Goal: Information Seeking & Learning: Learn about a topic

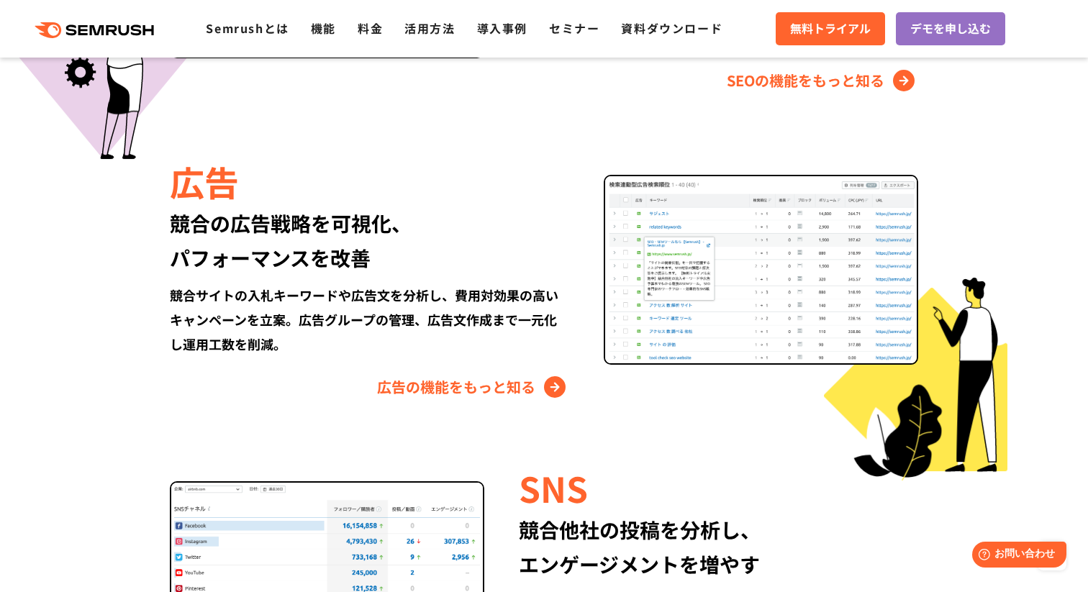
scroll to position [1558, 0]
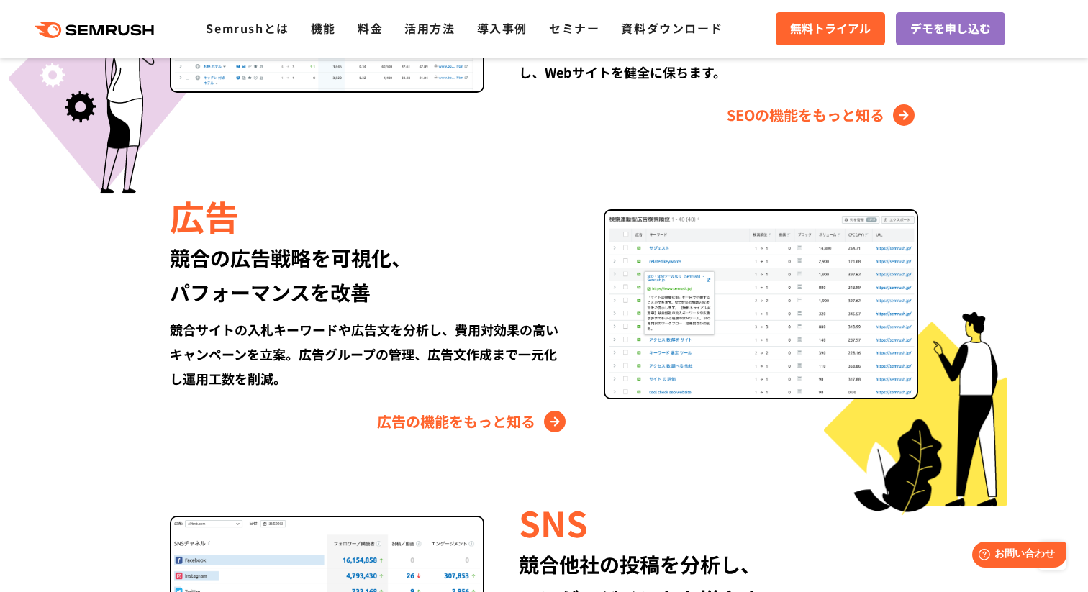
click at [181, 258] on div "競合の広告戦略を可視化、 パフォーマンスを改善" at bounding box center [369, 274] width 399 height 69
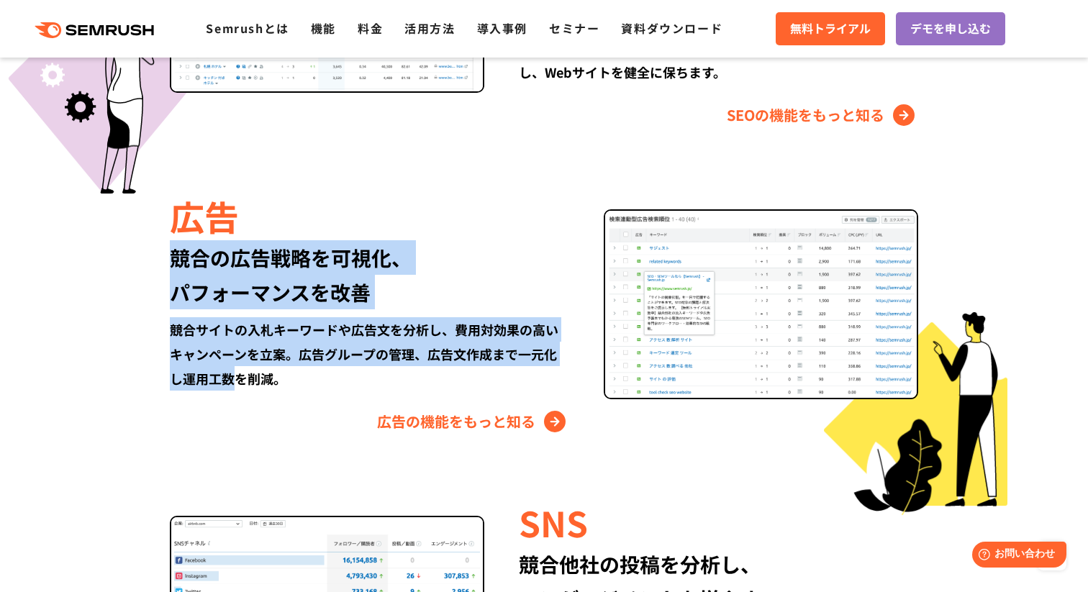
drag, startPoint x: 183, startPoint y: 258, endPoint x: 237, endPoint y: 379, distance: 132.1
click at [236, 379] on div "広告 競合の広告戦略を可視化、 パフォーマンスを改善 競合サイトの入札キーワードや広告文を分析し、費用対効果の高いキャンペーンを立案。広告グループの管理、広告…" at bounding box center [543, 312] width 827 height 242
click at [237, 379] on div "競合サイトの入札キーワードや広告文を分析し、費用対効果の高いキャンペーンを立案。広告グループの管理、広告文作成まで一元化し運用工数を削減。" at bounding box center [369, 353] width 399 height 73
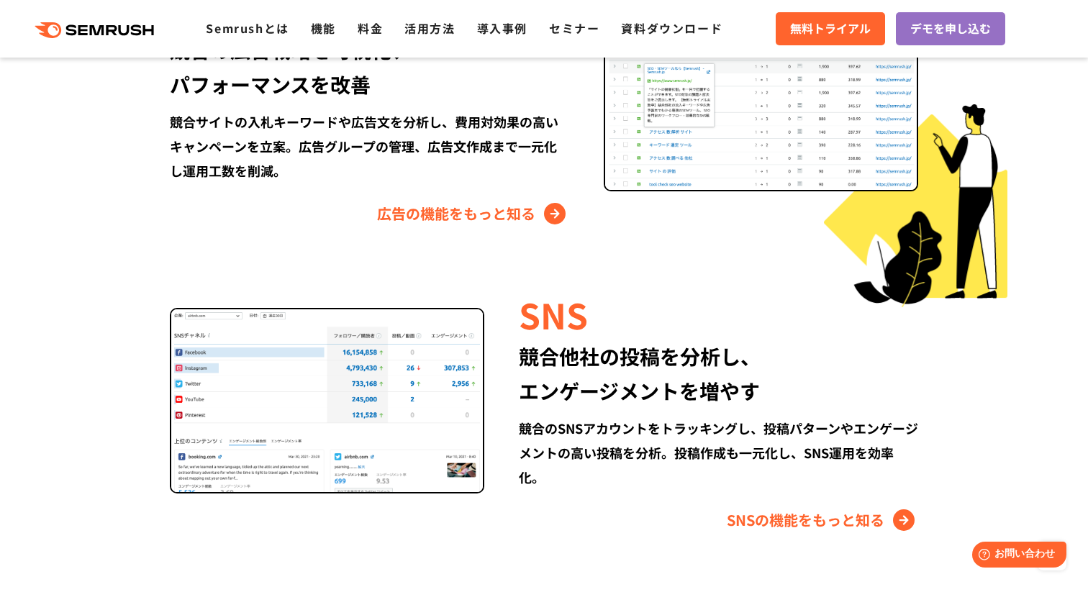
scroll to position [1818, 0]
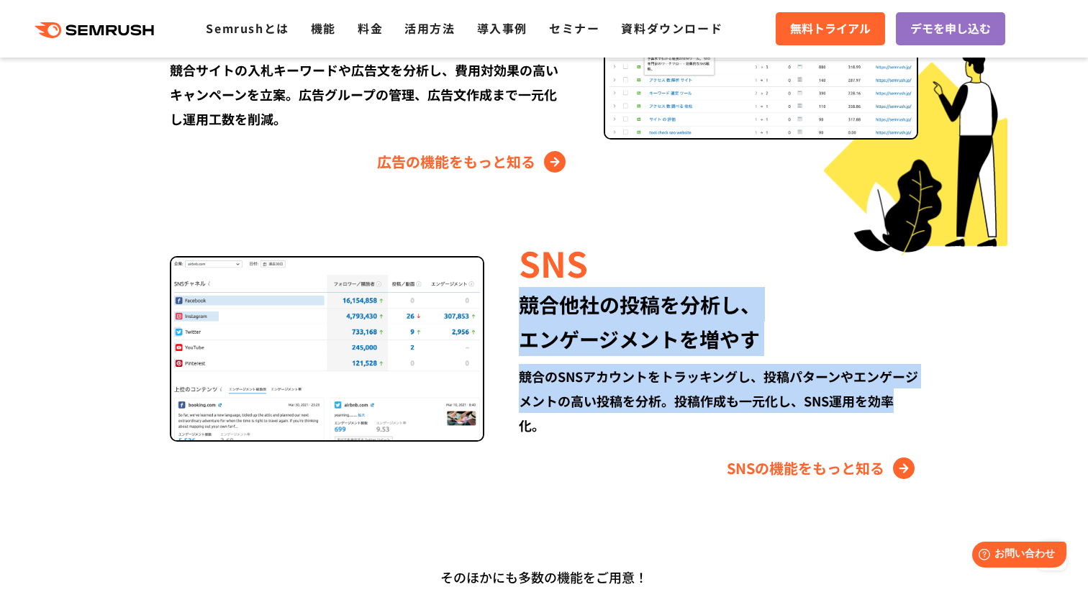
drag, startPoint x: 517, startPoint y: 304, endPoint x: 523, endPoint y: 431, distance: 127.5
click at [523, 431] on div "SNS 競合他社の投稿を分析し、 エンゲージメントを増やす 競合のSNSアカウントをトラッキングし、投稿パターンやエンゲージメントの高い投稿を分析。投稿作成も…" at bounding box center [701, 359] width 434 height 242
click at [523, 431] on div "競合のSNSアカウントをトラッキングし、投稿パターンやエンゲージメントの高い投稿を分析。投稿作成も一元化し、SNS運用を効率化。" at bounding box center [718, 400] width 399 height 73
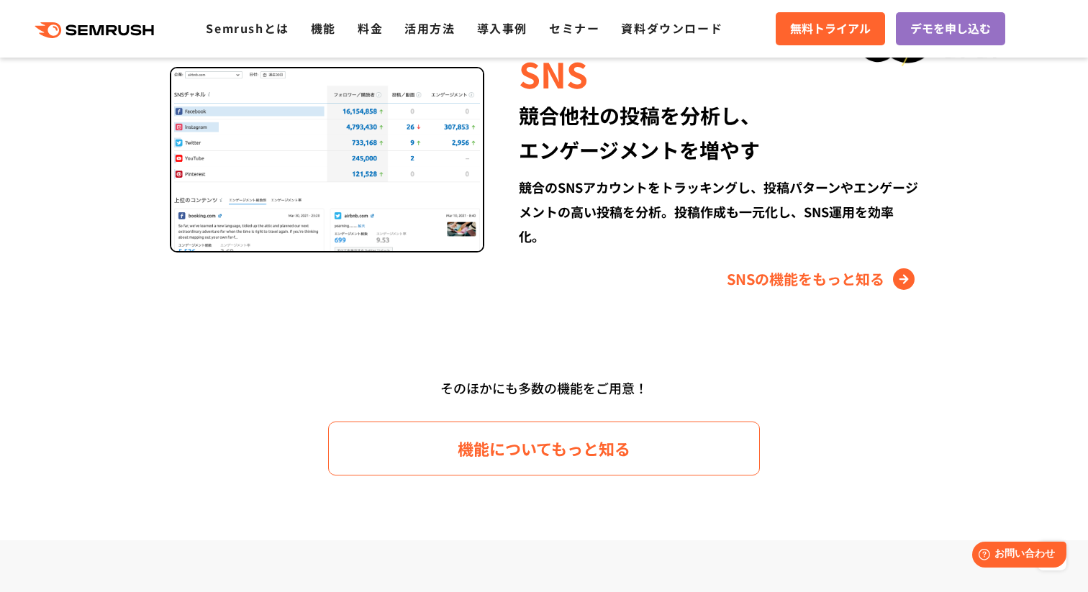
scroll to position [2029, 0]
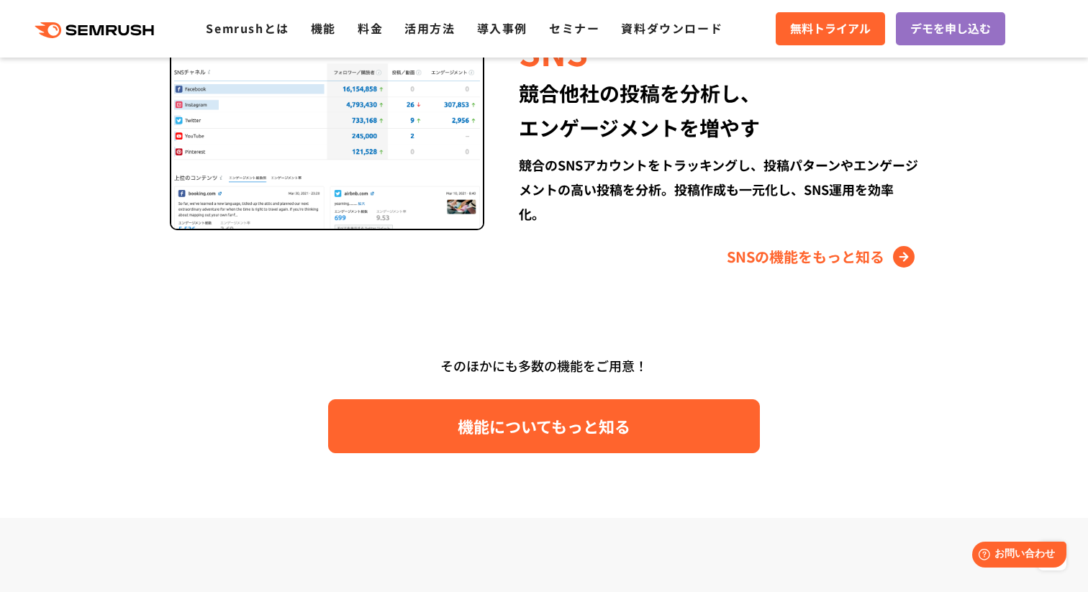
click at [498, 427] on span "機能についてもっと知る" at bounding box center [544, 426] width 173 height 25
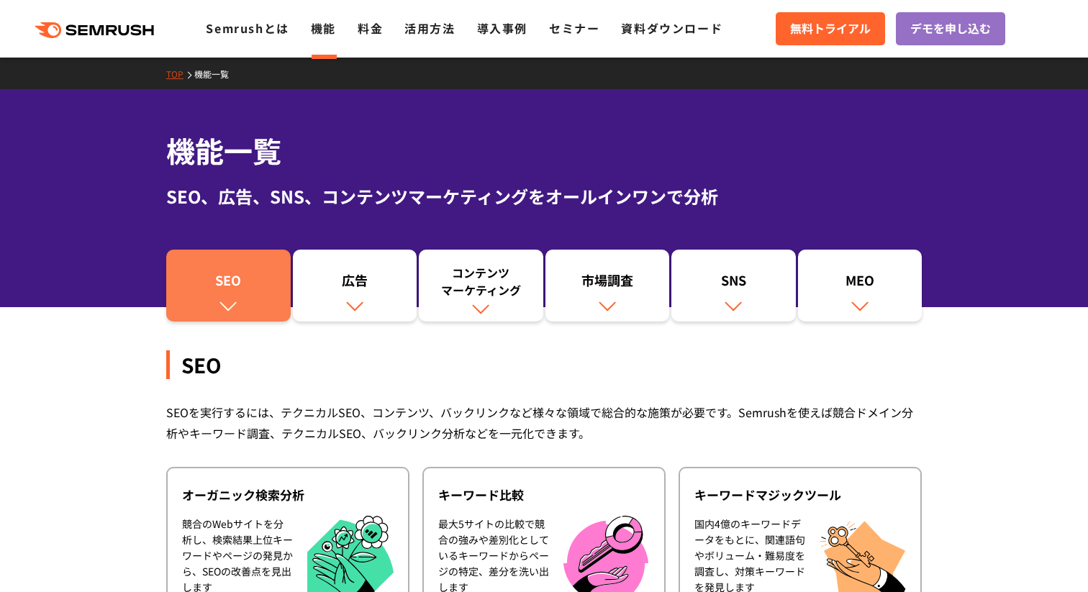
click at [230, 296] on img at bounding box center [228, 305] width 19 height 19
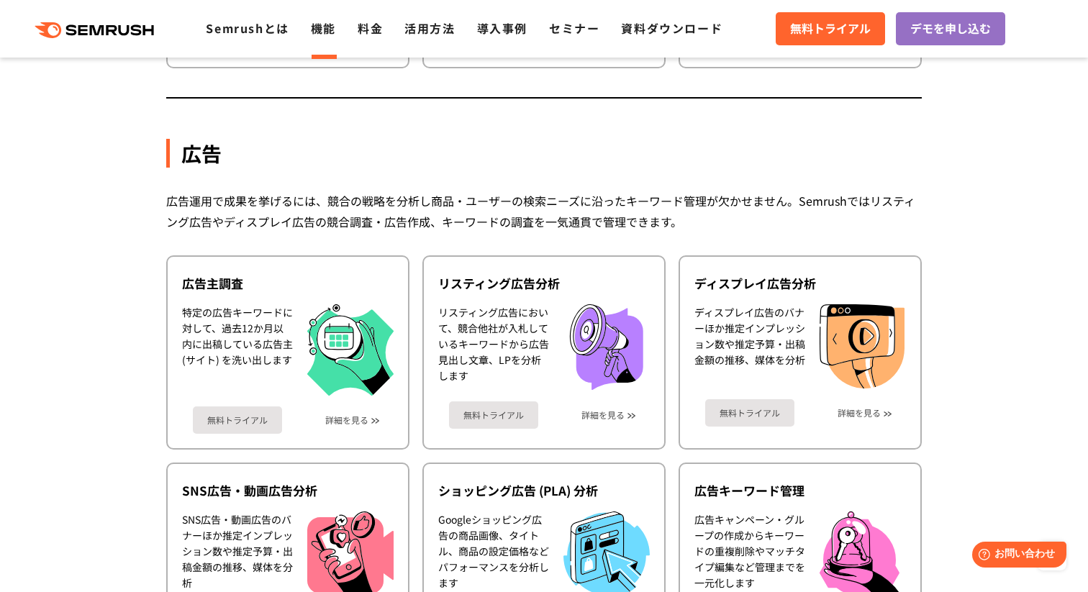
scroll to position [1234, 0]
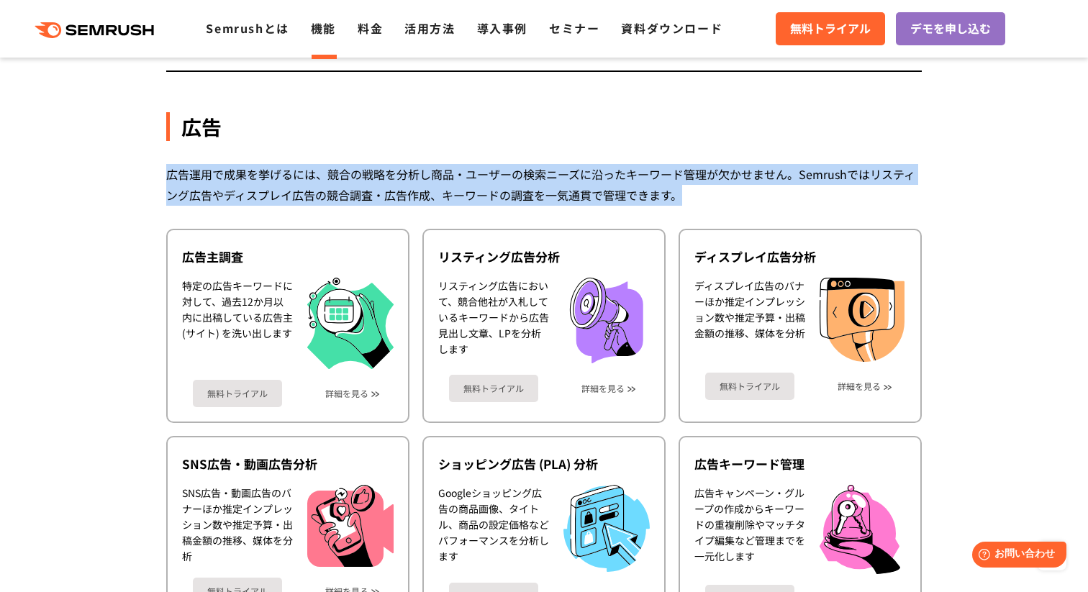
drag, startPoint x: 700, startPoint y: 189, endPoint x: 83, endPoint y: 142, distance: 618.3
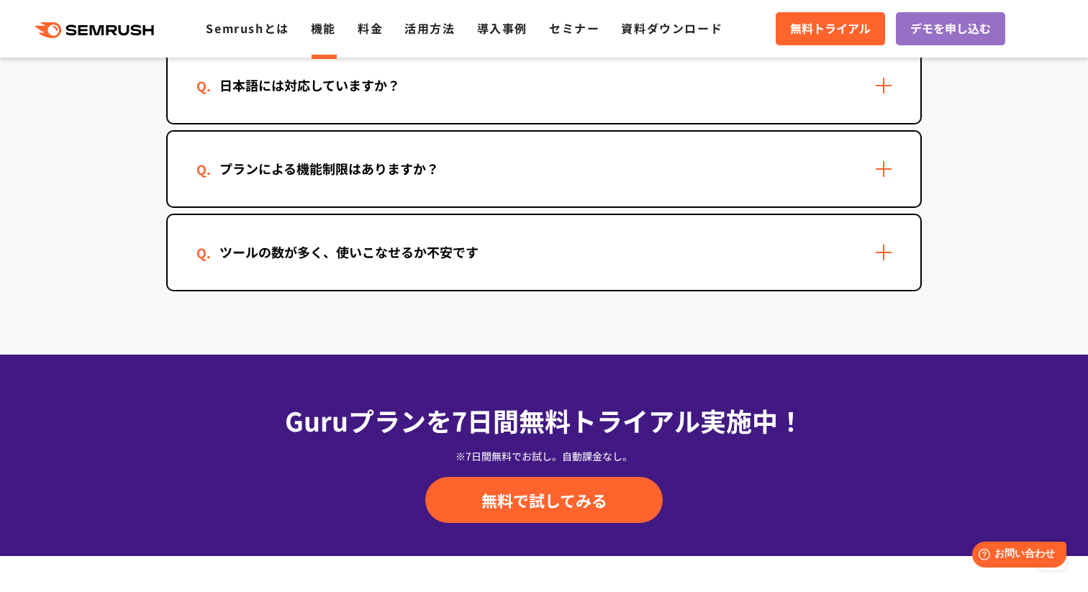
scroll to position [4329, 0]
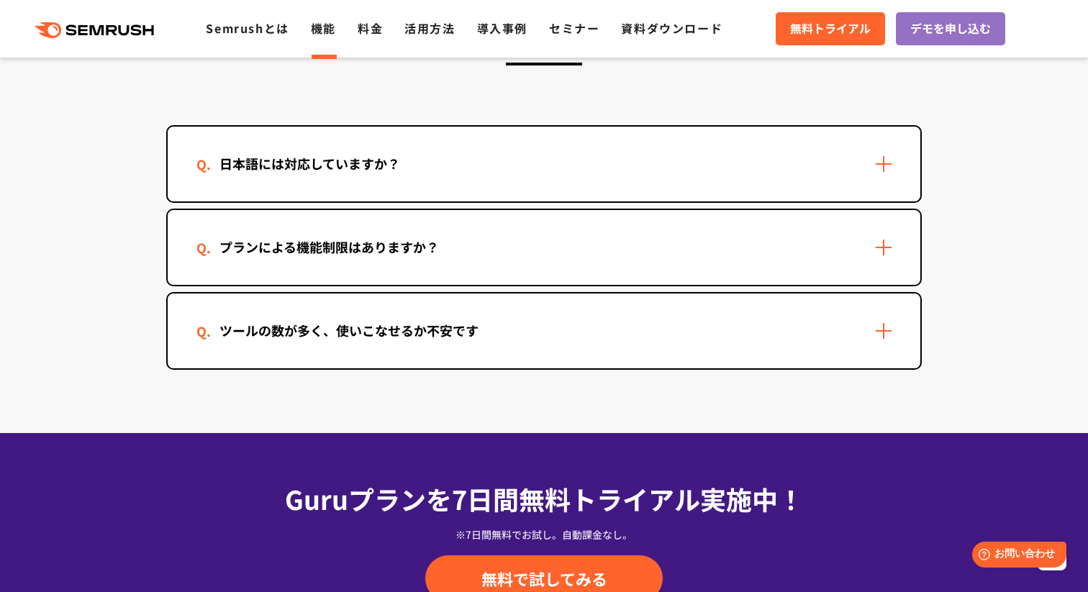
click at [200, 338] on div "ツールの数が多く、使いこなせるか不安です" at bounding box center [348, 330] width 305 height 21
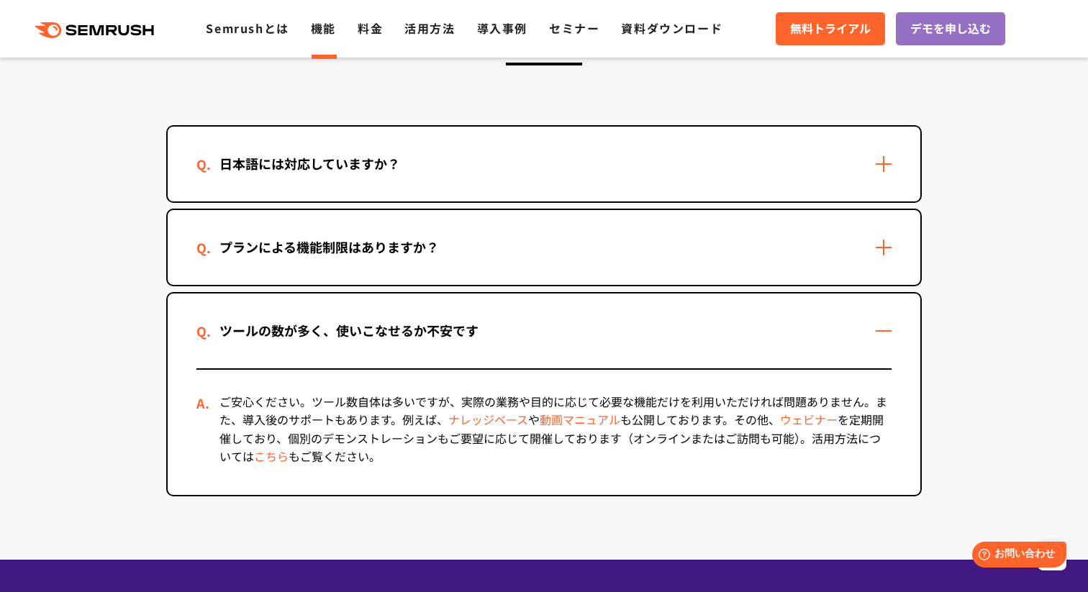
click at [235, 255] on div "プランによる機能制限はありますか？" at bounding box center [328, 247] width 265 height 21
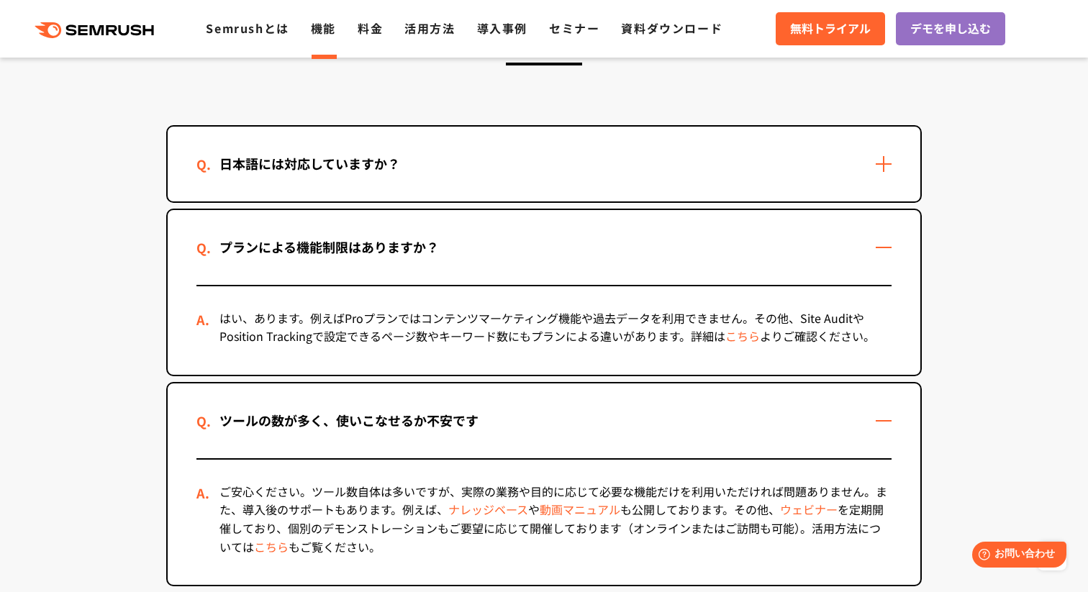
scroll to position [4347, 0]
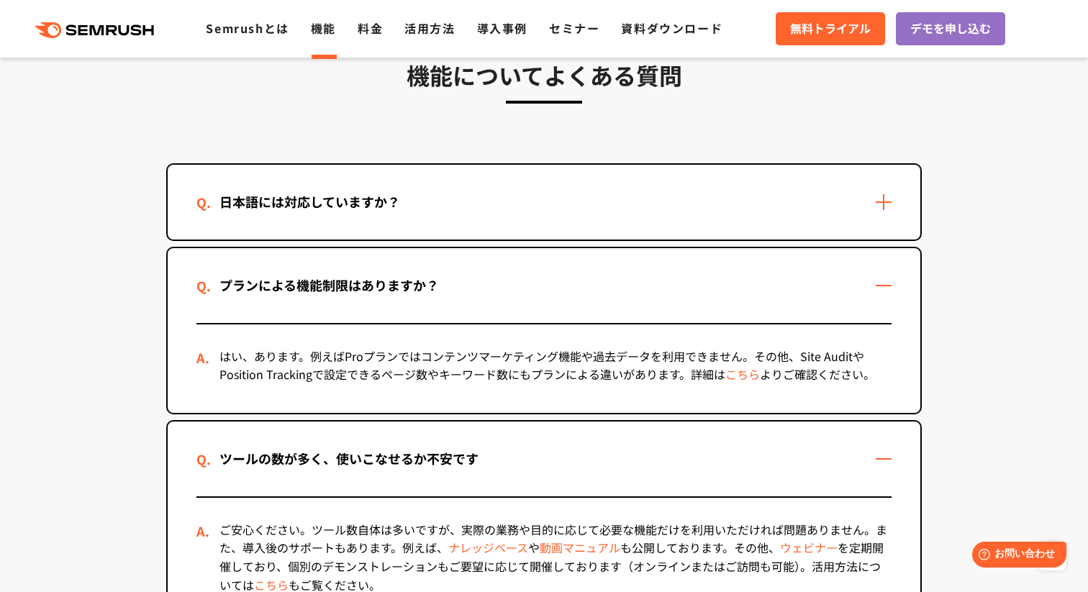
click at [237, 228] on div "日本語には対応していますか？" at bounding box center [544, 202] width 752 height 75
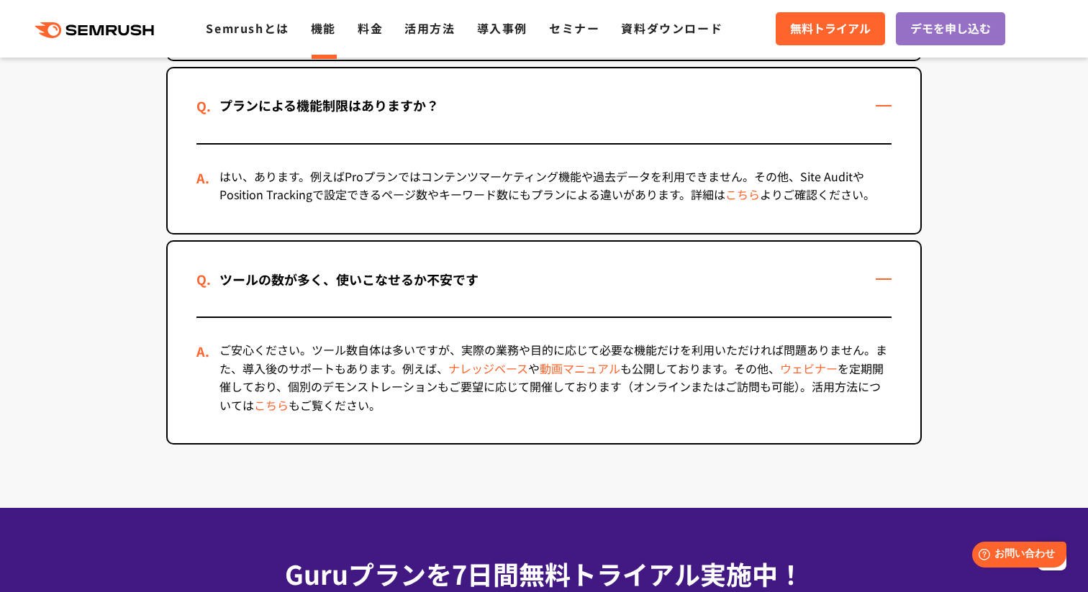
scroll to position [4555, 0]
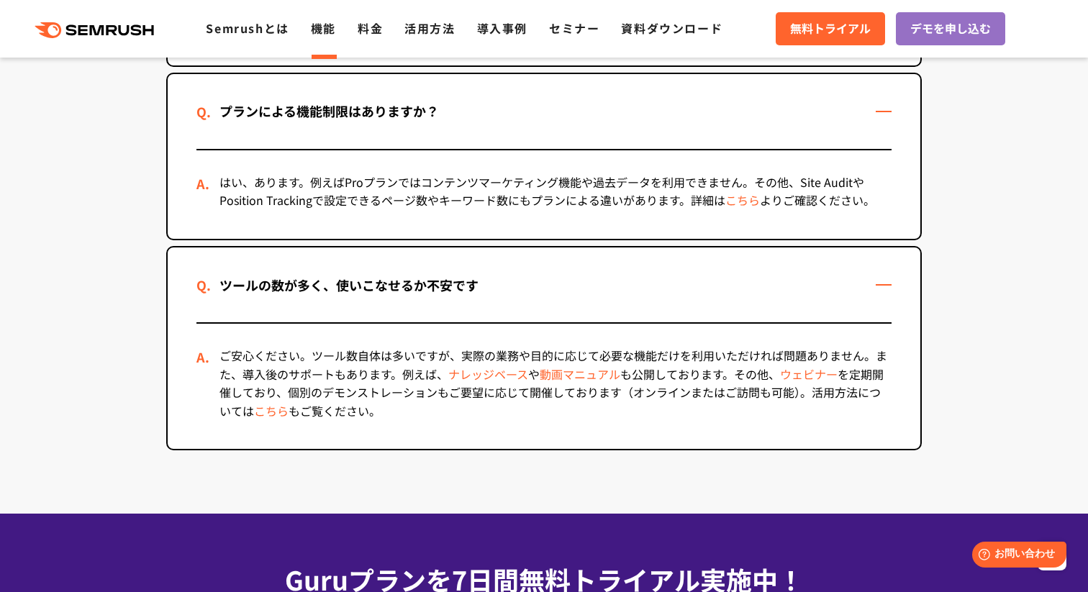
click at [745, 201] on link "こちら" at bounding box center [742, 199] width 35 height 17
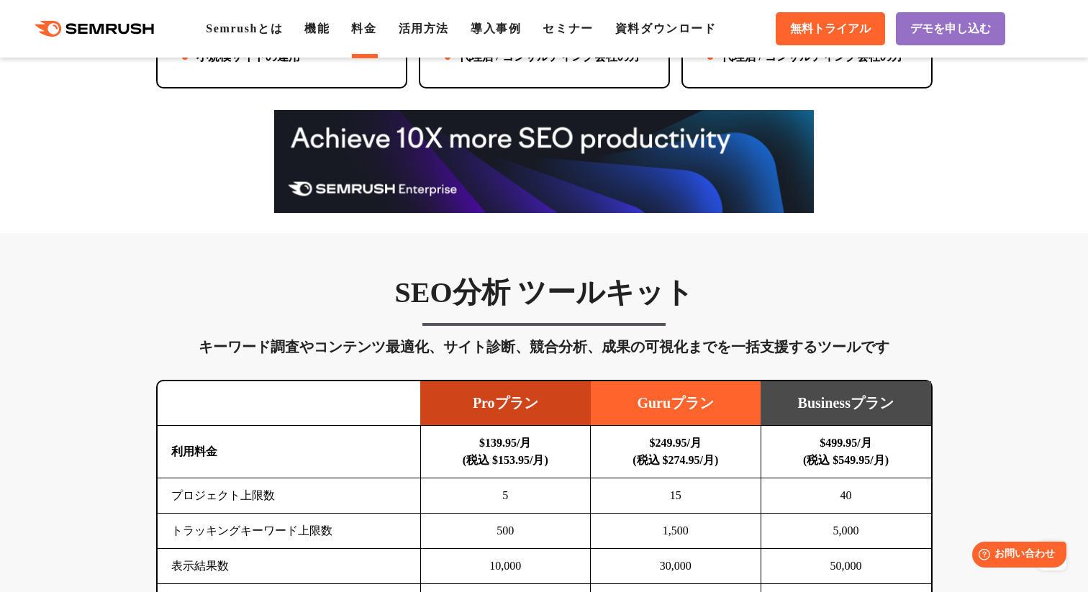
scroll to position [324, 0]
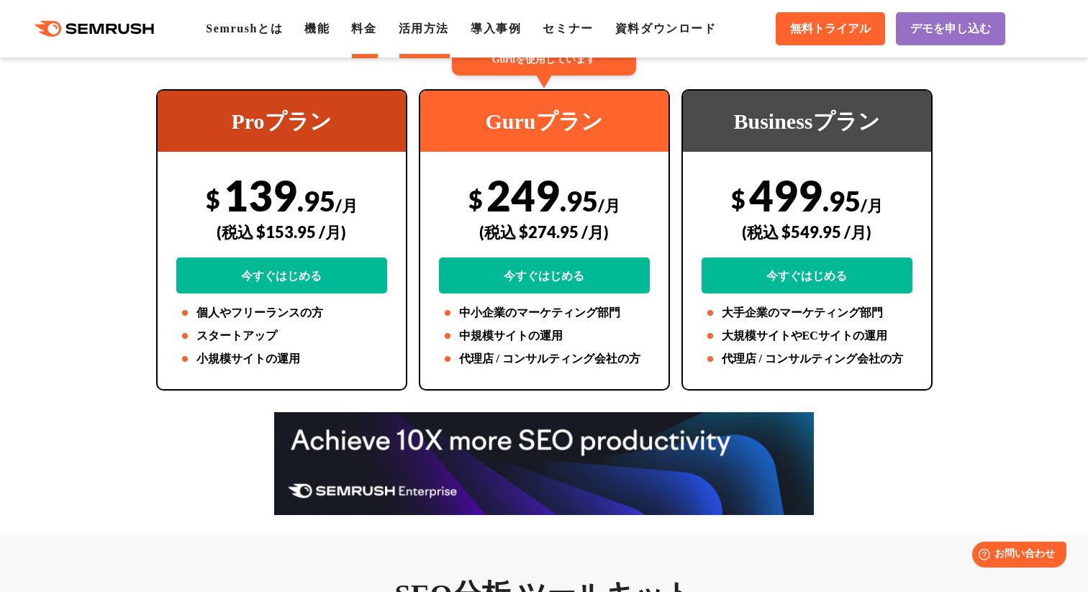
click at [419, 23] on link "活用方法" at bounding box center [424, 28] width 50 height 12
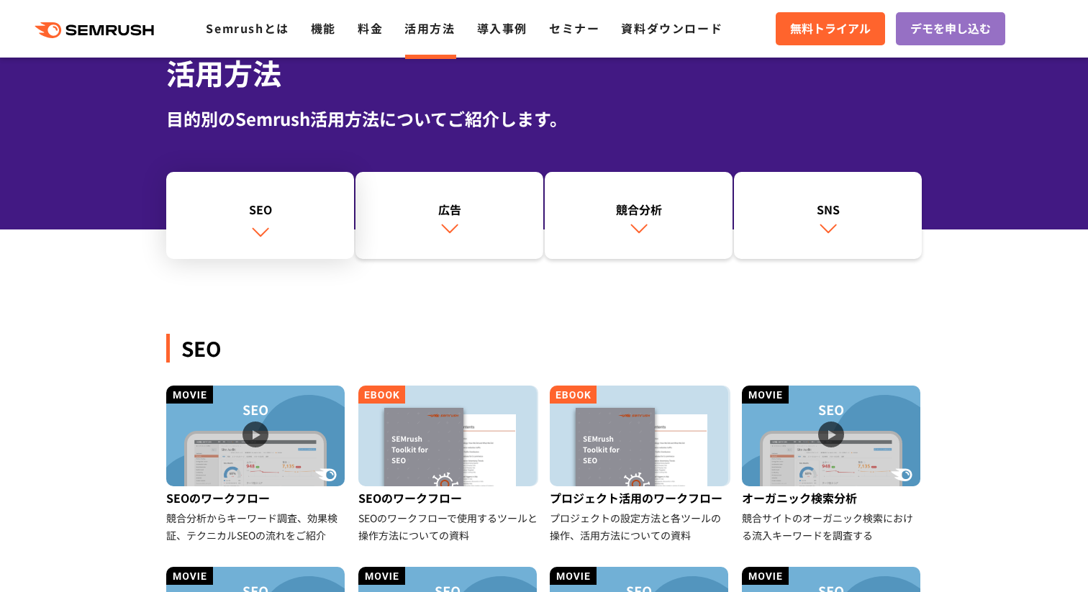
click at [270, 203] on div "SEO" at bounding box center [259, 209] width 173 height 17
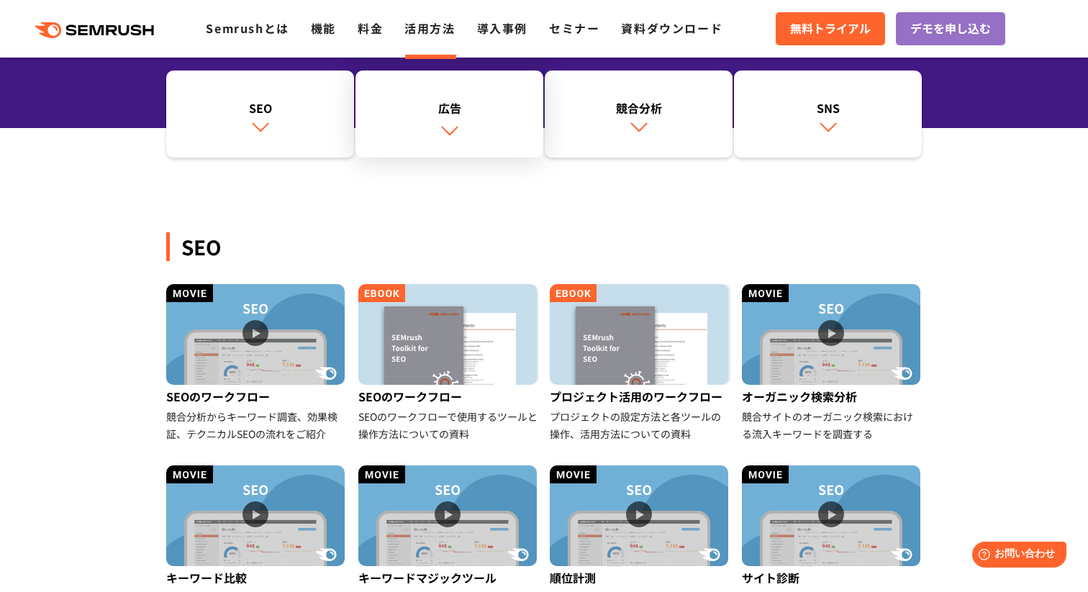
click at [447, 119] on link "広告" at bounding box center [449, 115] width 188 height 88
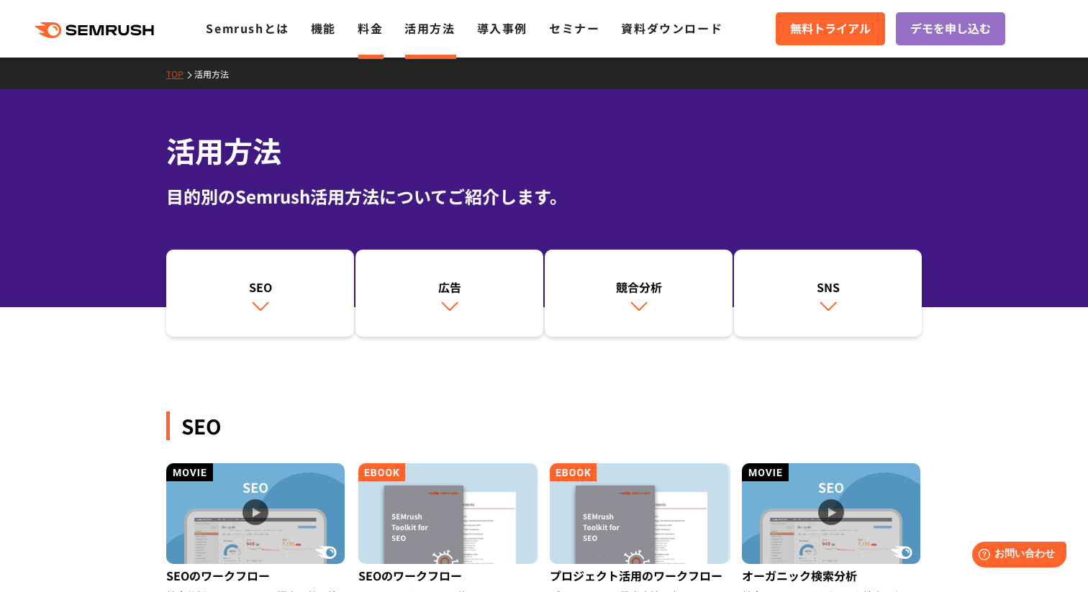
click at [373, 35] on link "料金" at bounding box center [370, 27] width 25 height 17
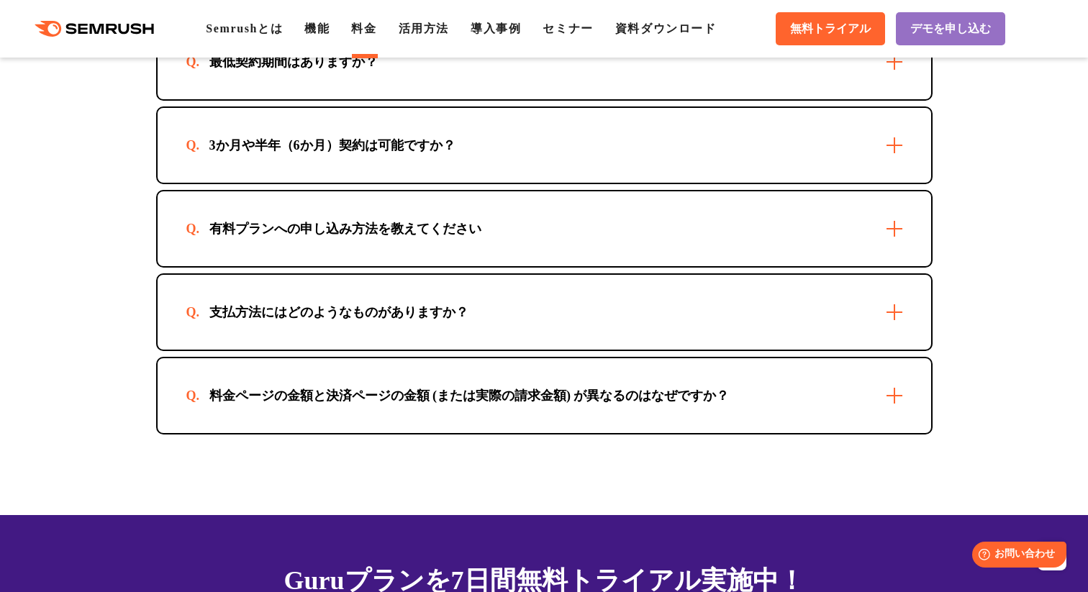
scroll to position [4565, 0]
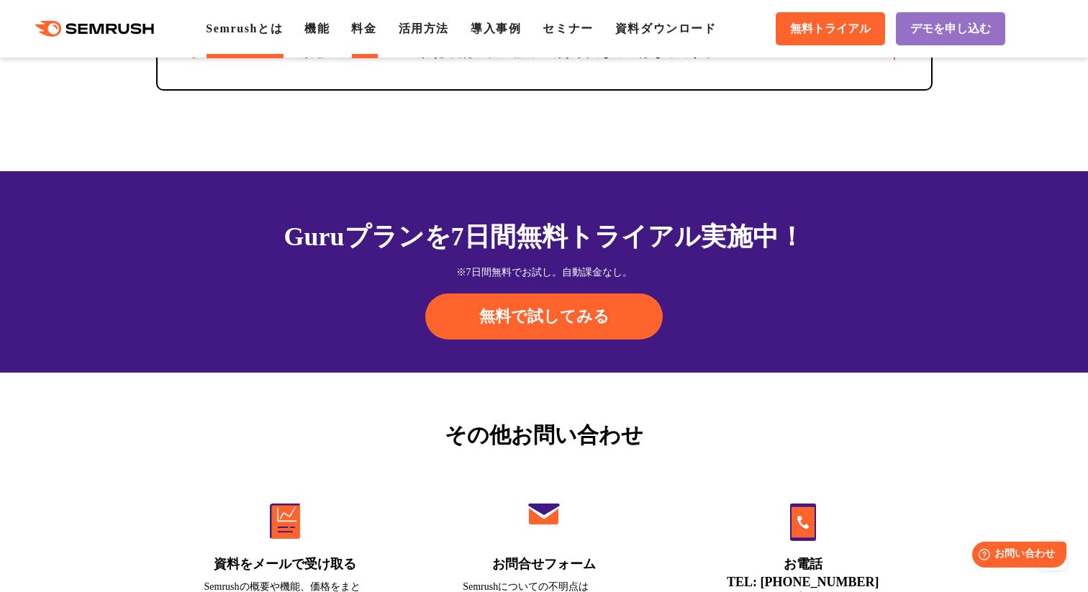
click at [258, 27] on link "Semrushとは" at bounding box center [244, 28] width 77 height 12
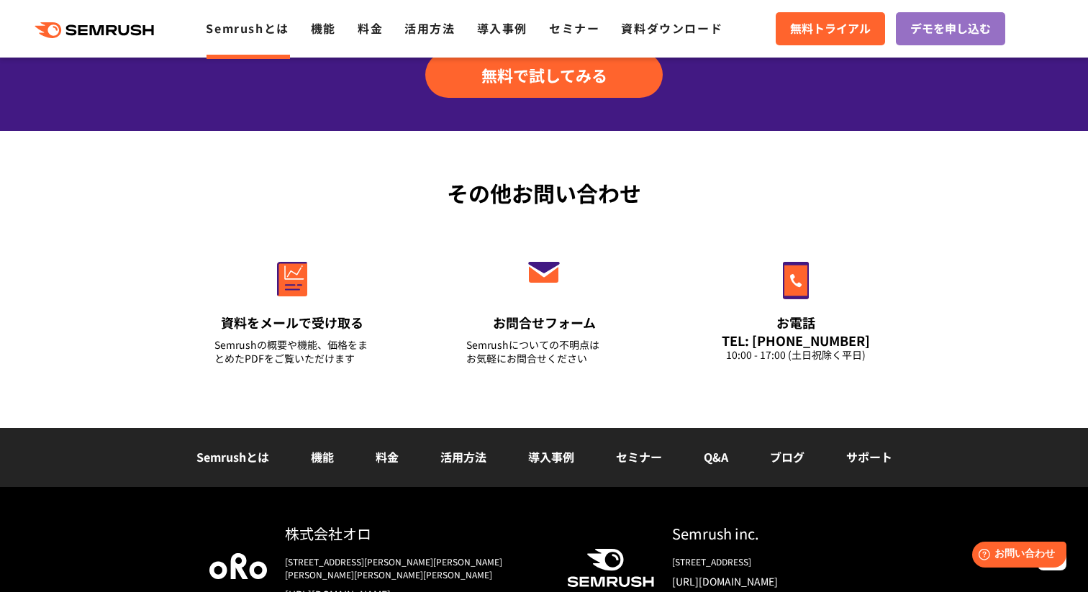
scroll to position [3521, 0]
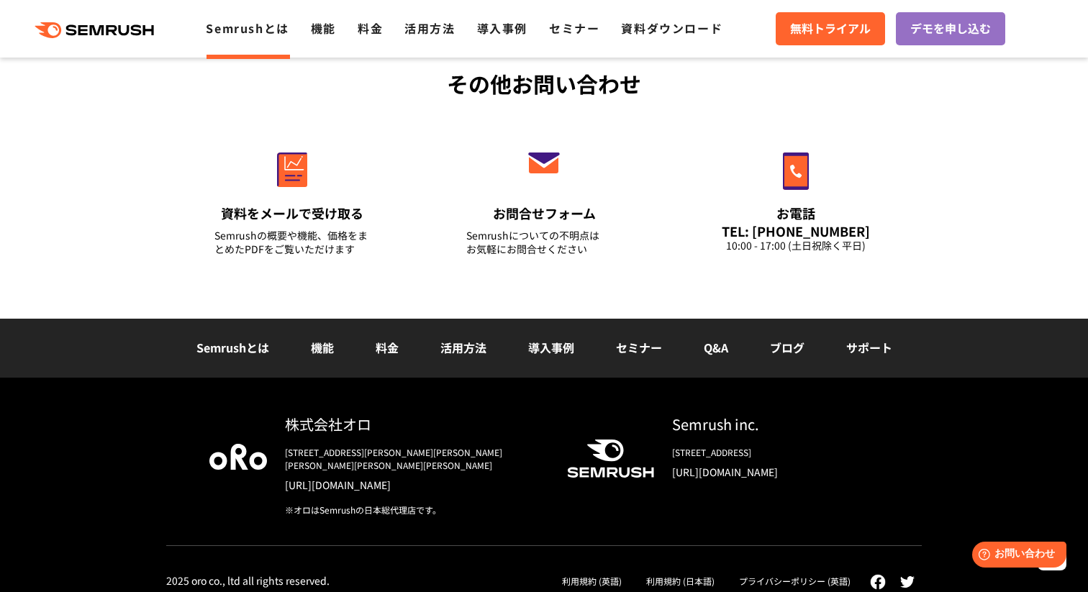
click at [310, 348] on li "機能" at bounding box center [322, 348] width 65 height 19
click at [327, 357] on li "機能" at bounding box center [322, 348] width 65 height 19
click at [381, 351] on link "料金" at bounding box center [387, 347] width 23 height 17
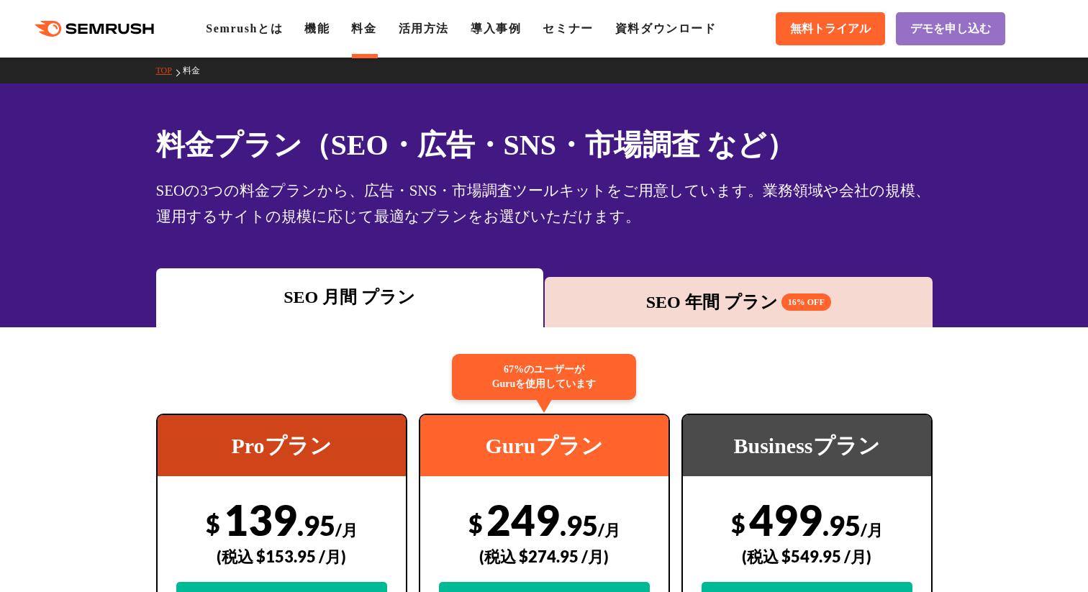
click at [568, 309] on div "SEO 年間 プラン 16% OFF" at bounding box center [738, 302] width 373 height 26
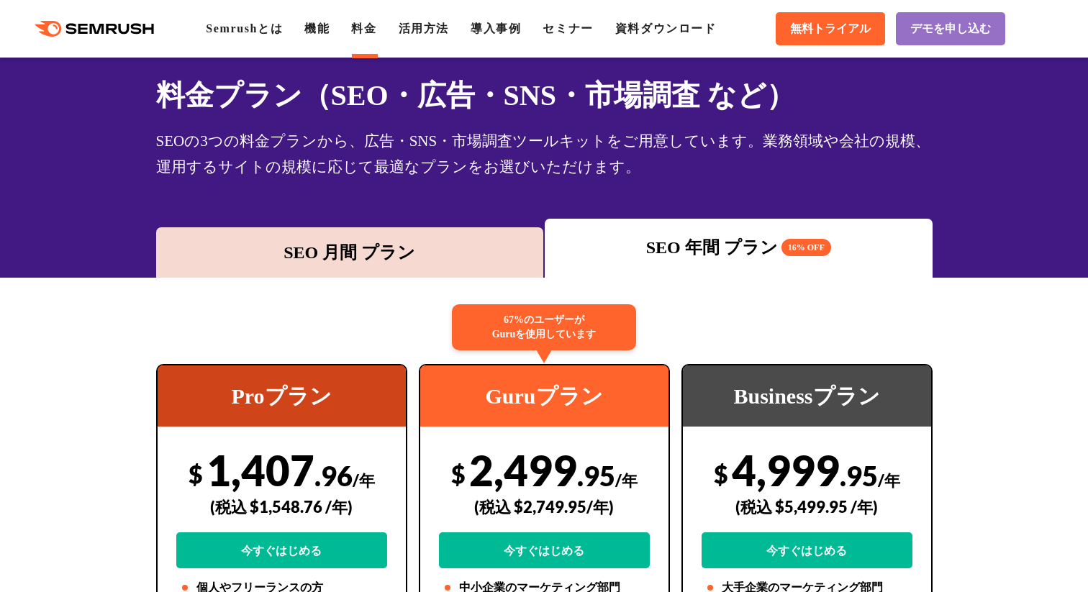
click at [399, 255] on div "SEO 月間 プラン" at bounding box center [349, 253] width 373 height 26
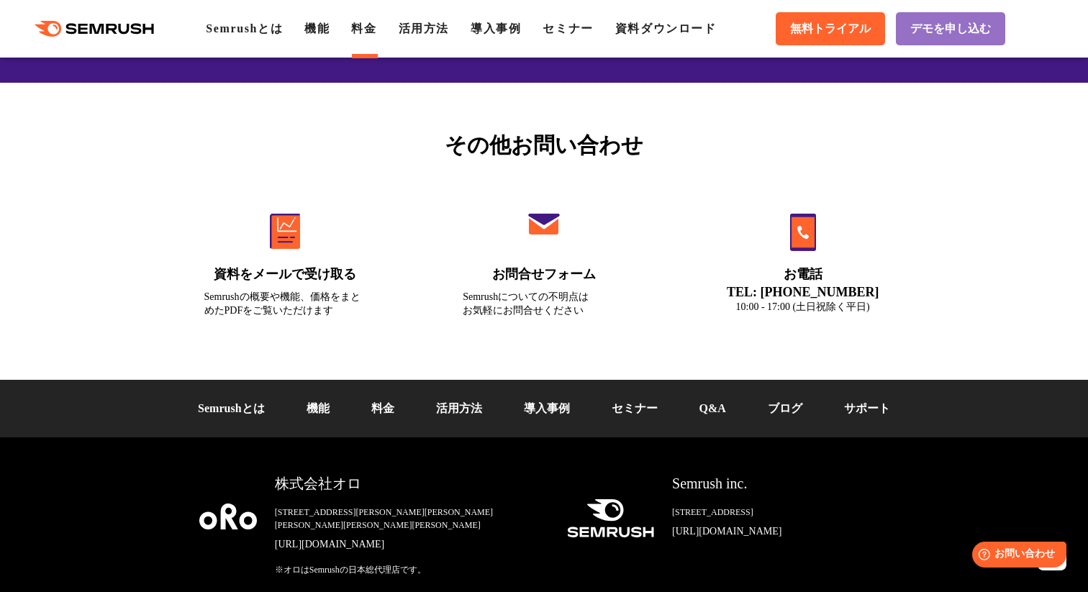
scroll to position [4911, 0]
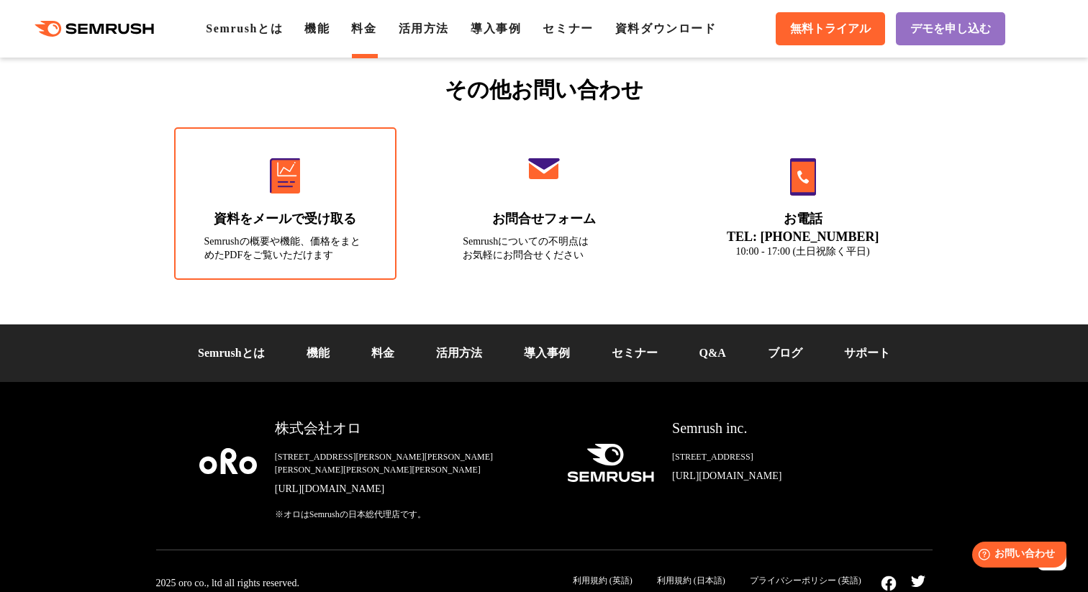
click at [237, 237] on div "Semrushの概要や機能、価格をまとめたPDFをご覧いただけます" at bounding box center [285, 248] width 163 height 27
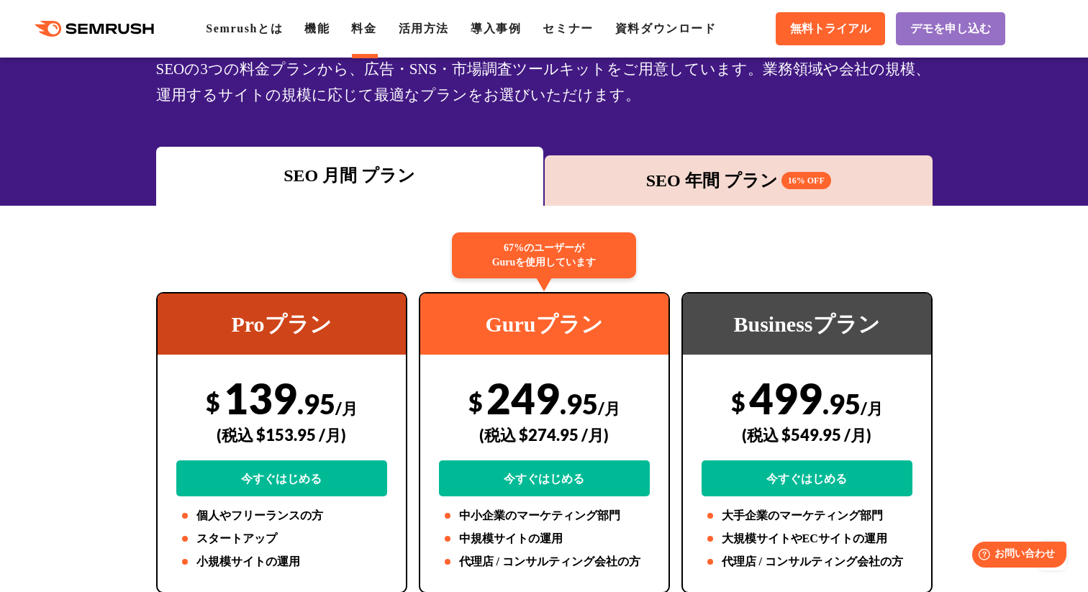
scroll to position [0, 0]
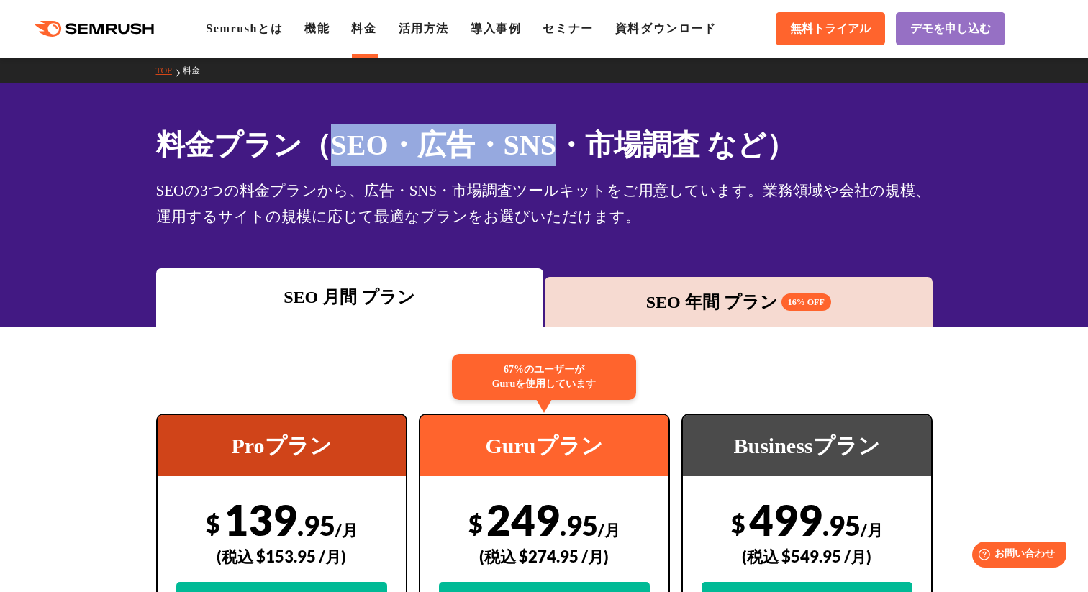
drag, startPoint x: 329, startPoint y: 140, endPoint x: 582, endPoint y: 131, distance: 252.7
click at [582, 131] on h1 "料金プラン（SEO・広告・SNS・市場調査 など）" at bounding box center [544, 145] width 776 height 42
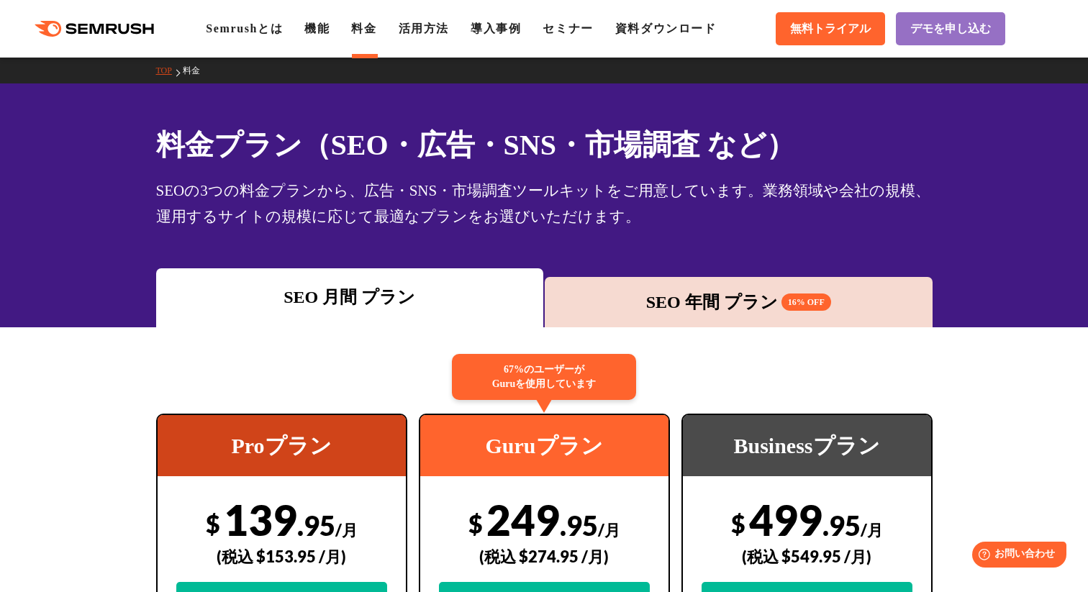
click at [860, 131] on h1 "料金プラン（SEO・広告・SNS・市場調査 など）" at bounding box center [544, 145] width 776 height 42
